Goal: Task Accomplishment & Management: Manage account settings

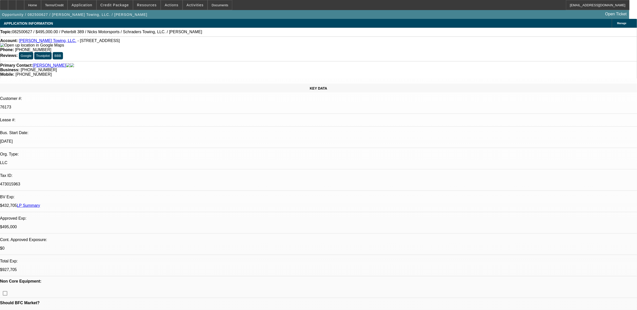
select select "0"
select select "2"
select select "0.1"
select select "0"
select select "2"
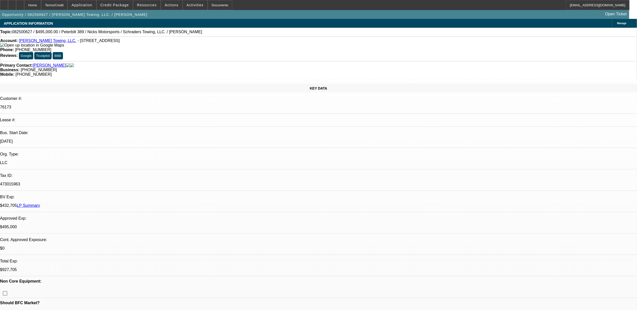
select select "0.1"
select select "0"
select select "2"
select select "0.1"
select select "0"
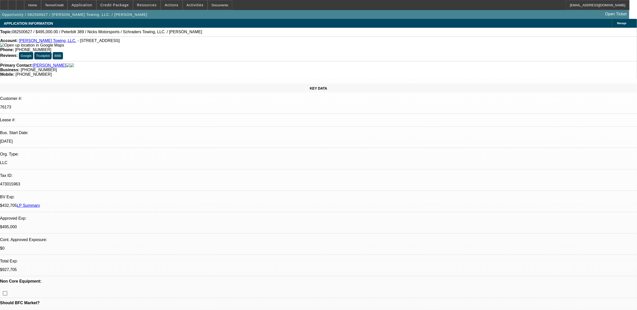
select select "2"
select select "0.1"
select select "1"
select select "2"
select select "4"
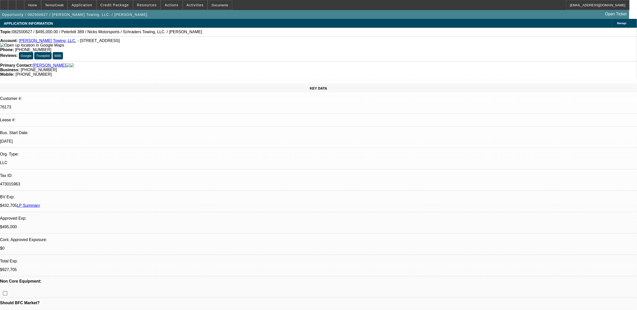
select select "1"
select select "2"
select select "4"
select select "1"
select select "2"
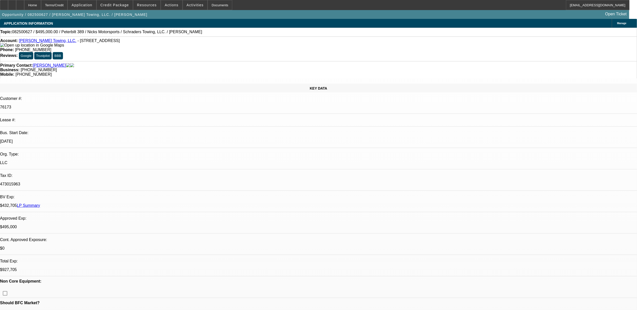
select select "4"
select select "1"
select select "2"
select select "4"
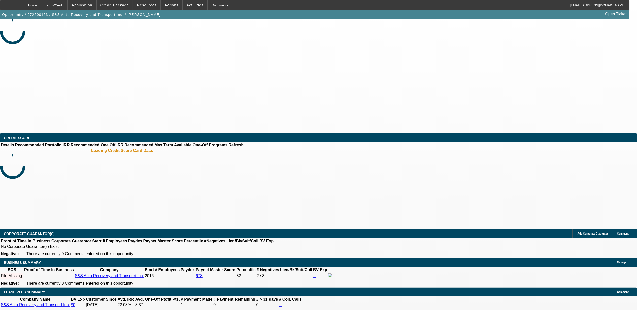
select select "0"
select select "2"
select select "0.1"
select select "4"
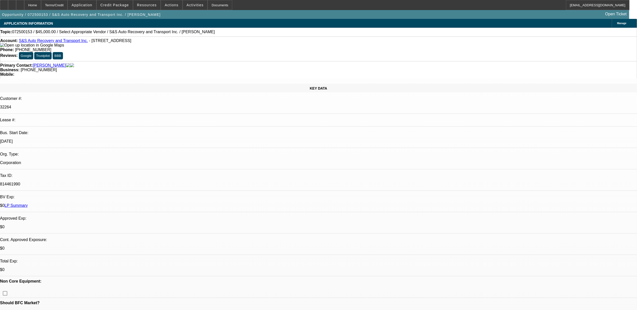
scroll to position [10, 0]
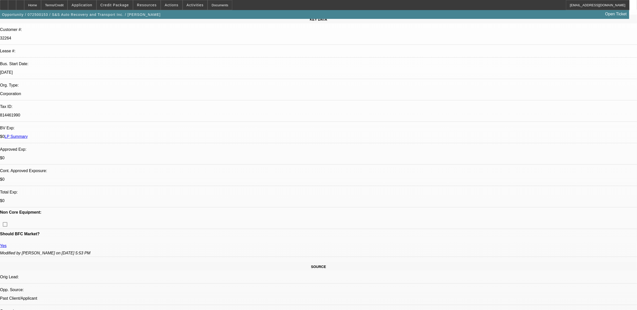
scroll to position [0, 0]
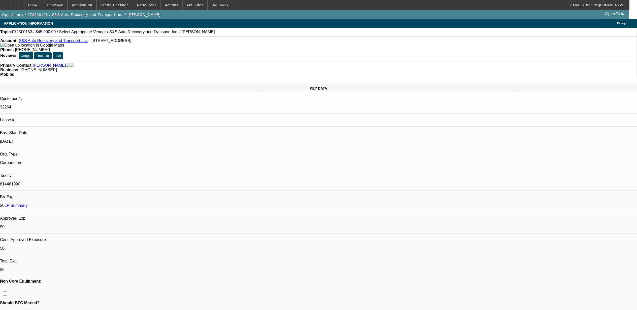
radio input "true"
type textarea "9.25, SENT TEXT."
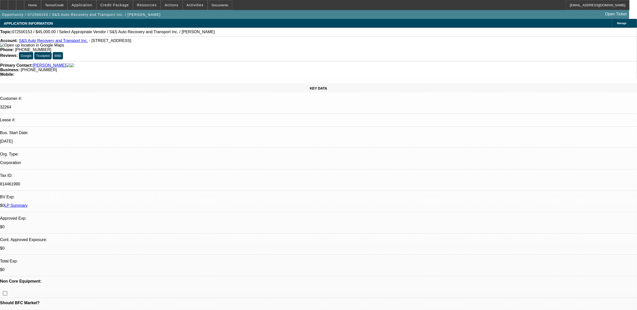
radio input "true"
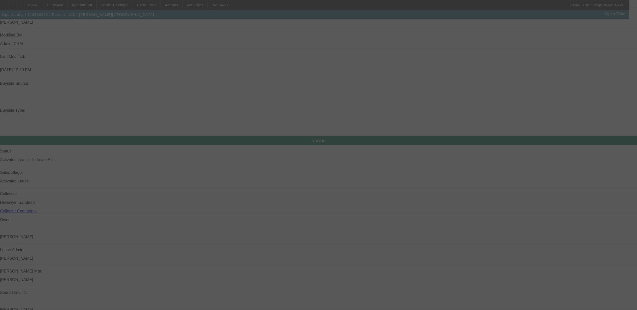
scroll to position [653, 0]
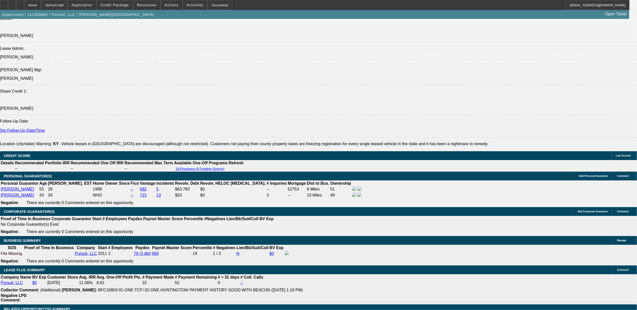
select select "0"
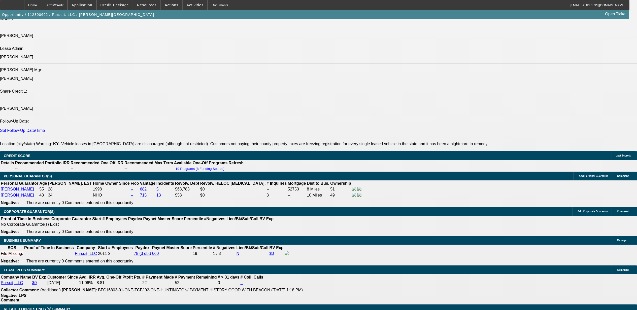
select select "0"
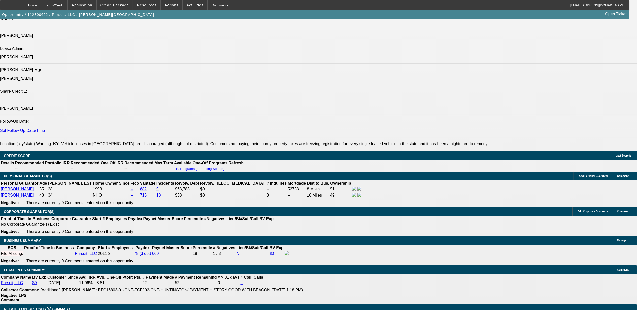
select select "0"
select select "1"
select select "2"
select select "6"
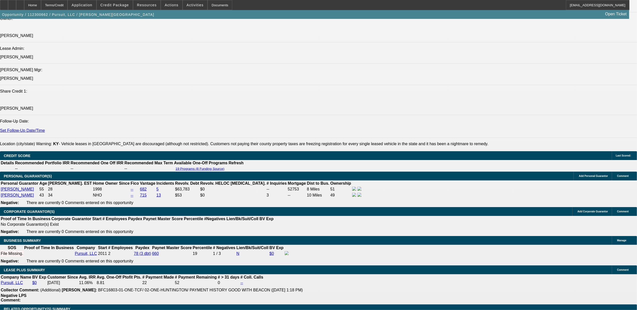
select select "1"
select select "2"
select select "6"
select select "1"
select select "2"
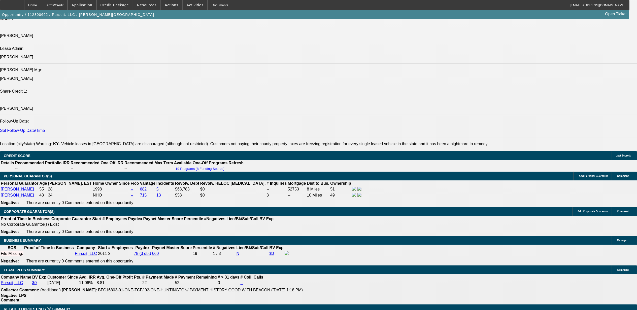
select select "6"
select select "1"
select select "2"
select select "6"
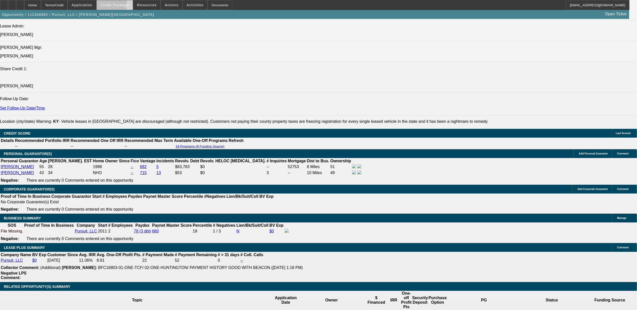
drag, startPoint x: 109, startPoint y: 4, endPoint x: 112, endPoint y: 4, distance: 3.3
click at [110, 4] on button "Credit Package" at bounding box center [115, 5] width 36 height 10
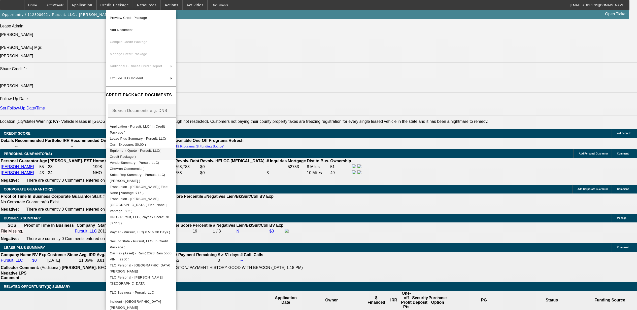
click at [138, 155] on button "Equipment Quote - Pursuit, LLC( In Credit Package )" at bounding box center [141, 154] width 70 height 12
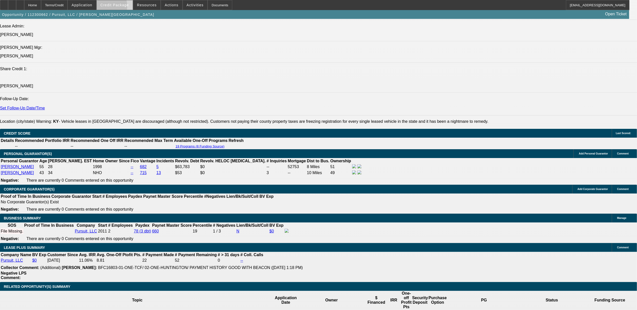
click at [111, 8] on span at bounding box center [115, 5] width 36 height 12
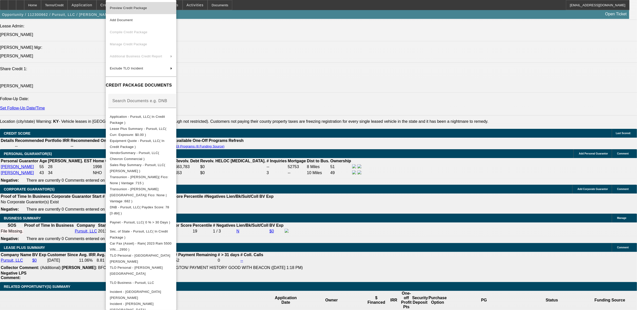
click at [134, 7] on span "Preview Credit Package" at bounding box center [128, 8] width 37 height 4
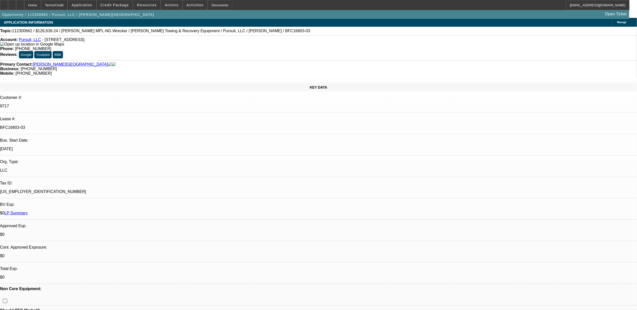
scroll to position [0, 0]
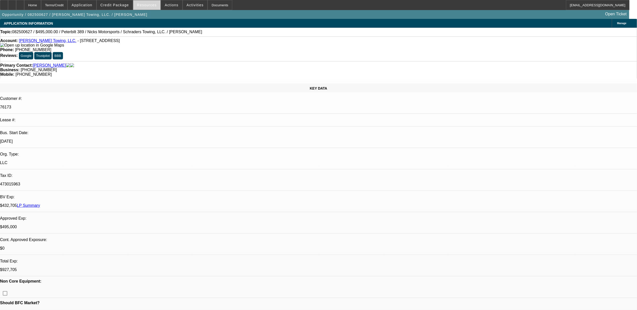
select select "0"
select select "2"
select select "0.1"
select select "0"
select select "2"
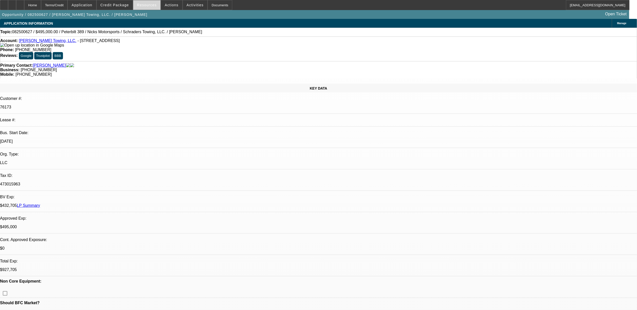
select select "0.1"
select select "0"
select select "2"
select select "0.1"
select select "0"
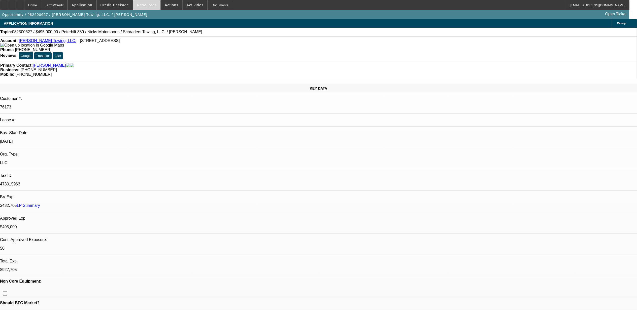
select select "2"
select select "0.1"
select select "1"
select select "2"
select select "4"
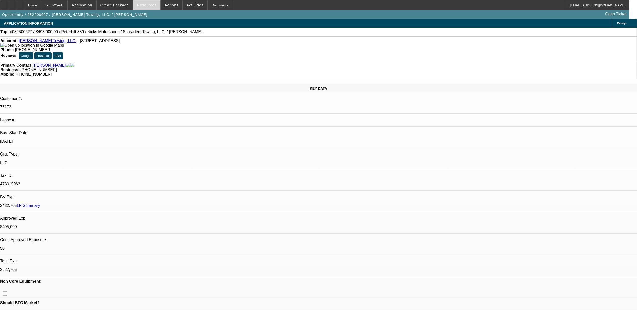
select select "1"
select select "2"
select select "4"
select select "1"
select select "2"
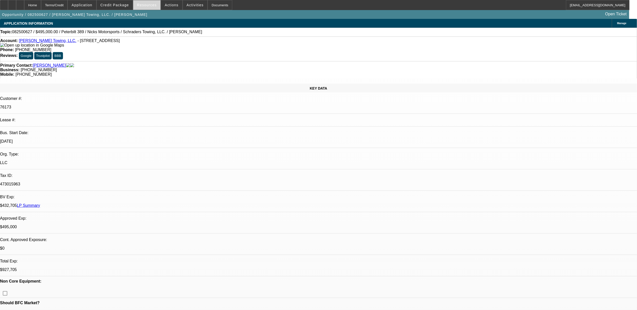
select select "4"
select select "1"
select select "2"
select select "4"
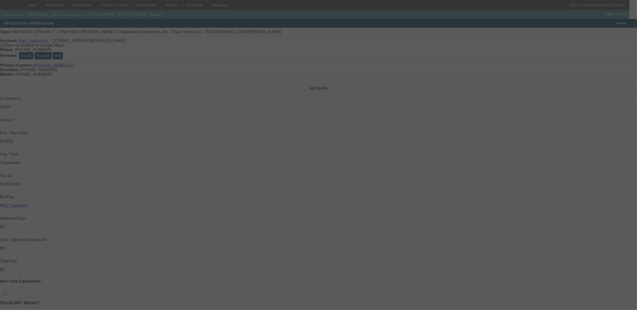
select select "0"
select select "6"
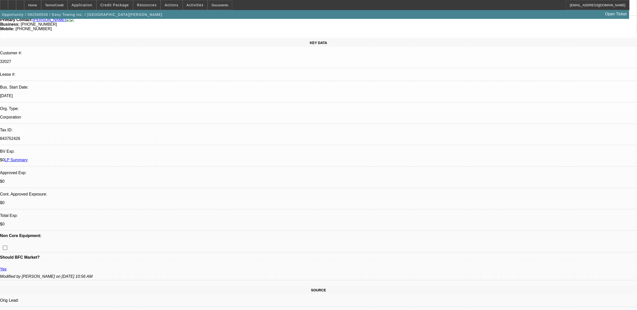
scroll to position [168, 0]
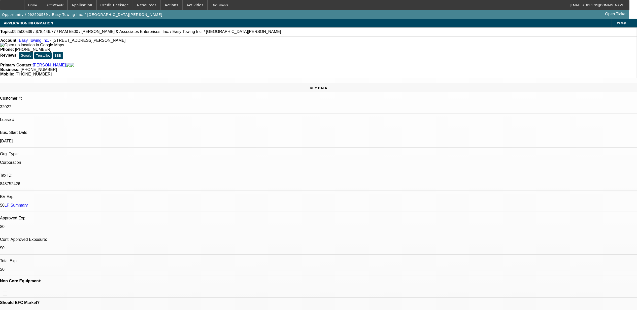
scroll to position [0, 0]
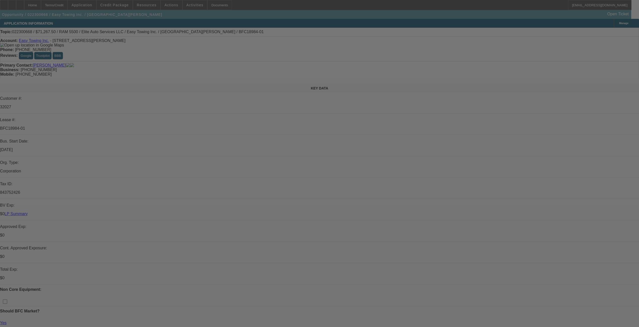
select select "0"
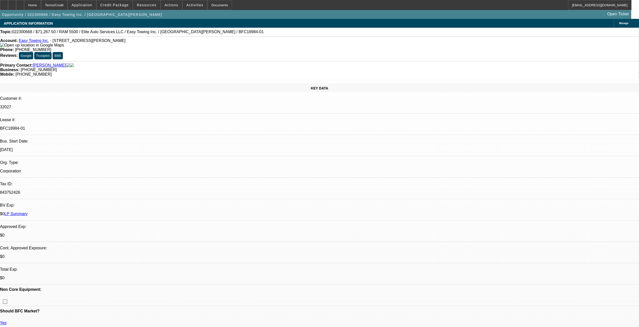
select select "0"
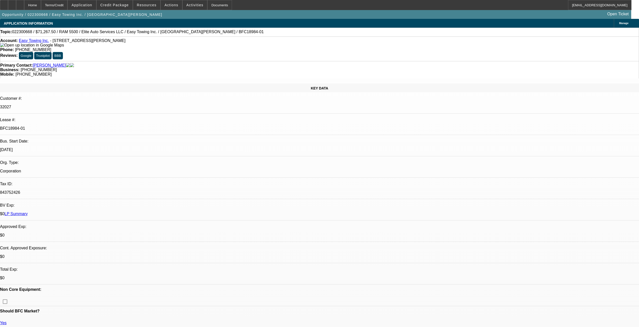
select select "0"
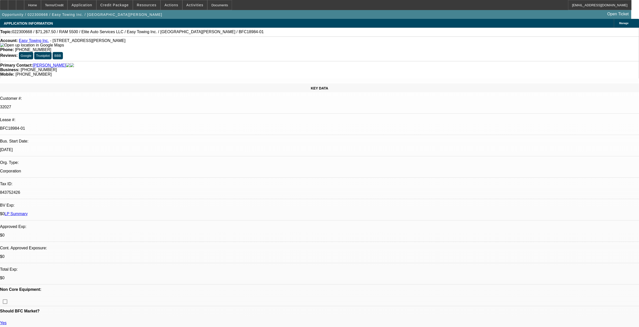
select select "0"
select select "1"
select select "2"
select select "6"
select select "1"
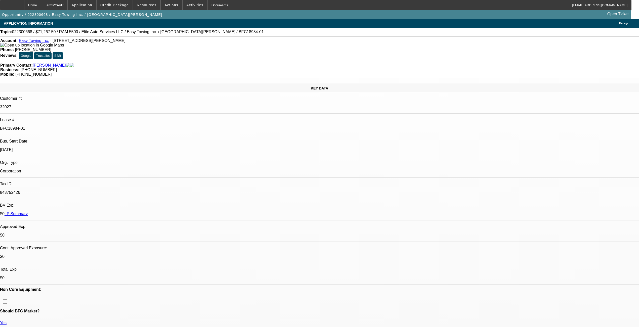
select select "1"
select select "6"
select select "1"
select select "2"
select select "6"
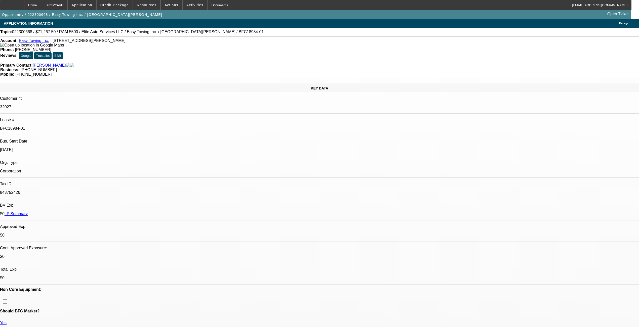
select select "1"
select select "6"
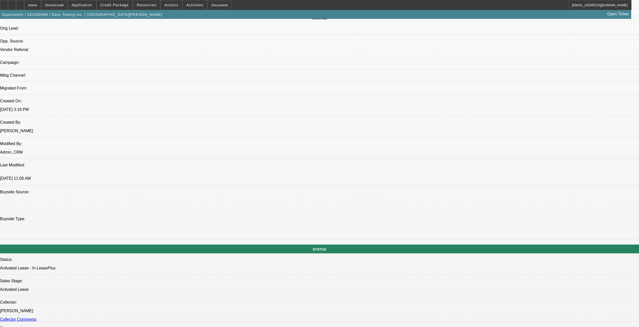
scroll to position [336, 0]
